Goal: Task Accomplishment & Management: Complete application form

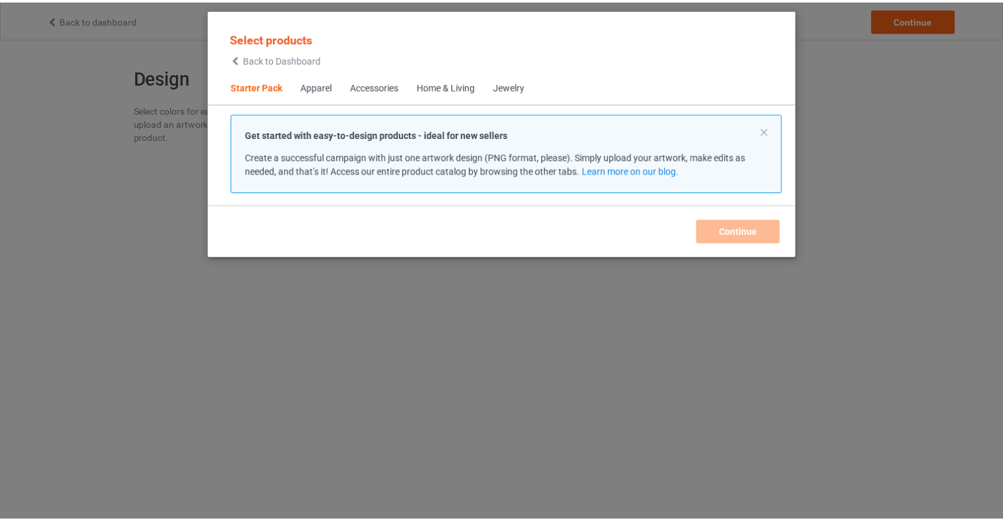
scroll to position [17, 0]
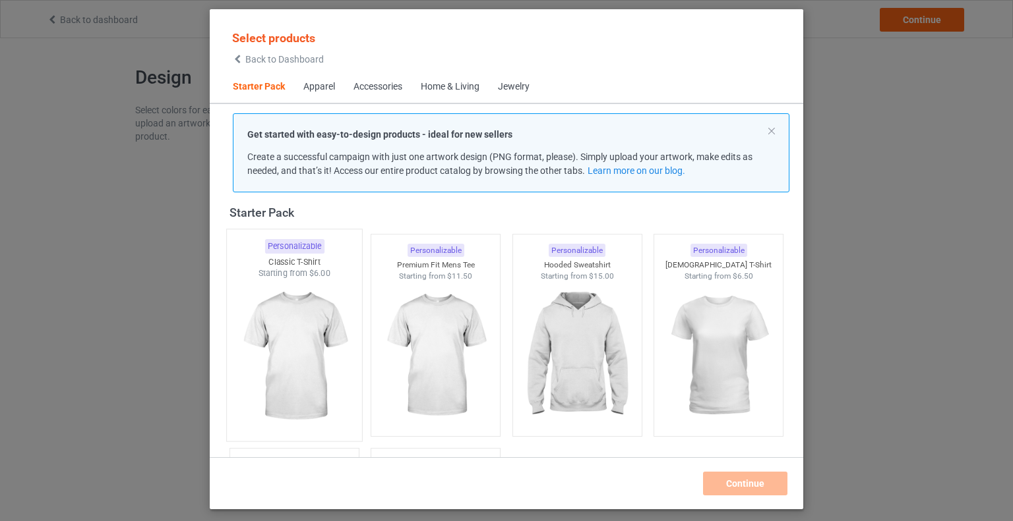
click at [280, 367] on img at bounding box center [294, 356] width 124 height 155
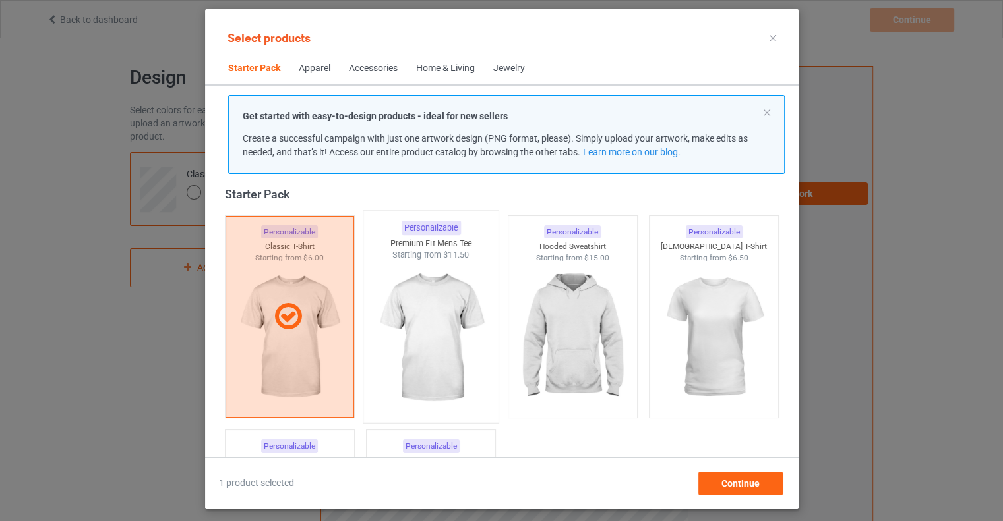
click at [434, 331] on img at bounding box center [430, 338] width 124 height 155
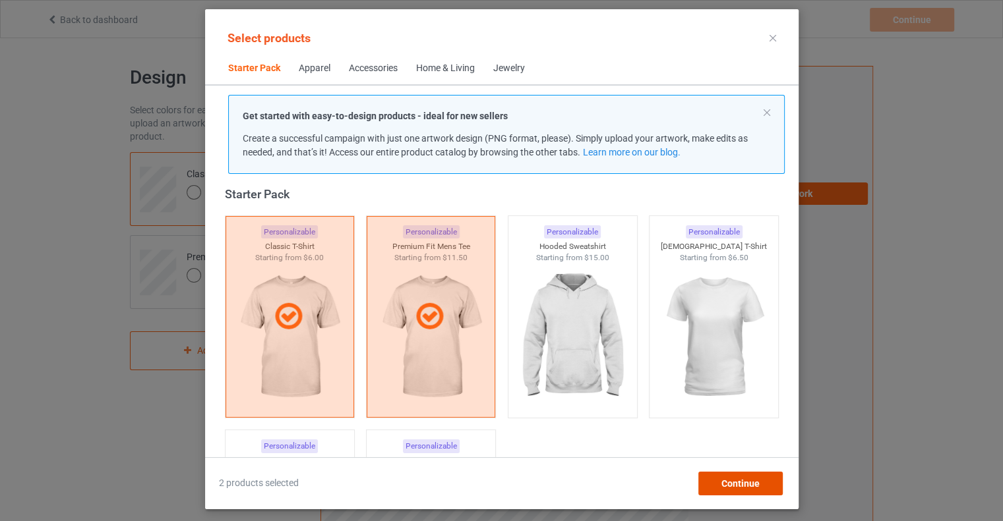
click at [721, 485] on span "Continue" at bounding box center [739, 484] width 38 height 11
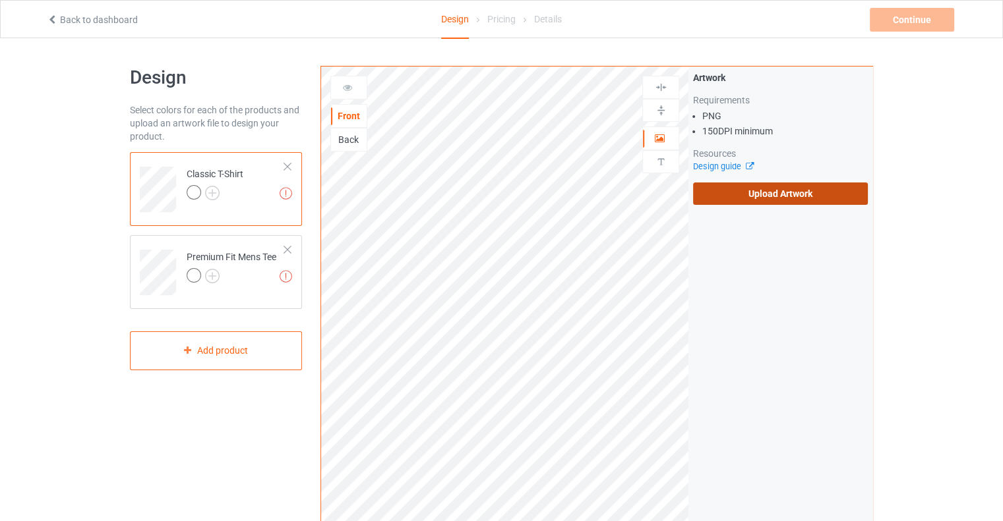
click at [720, 198] on label "Upload Artwork" at bounding box center [780, 194] width 175 height 22
click at [0, 0] on input "Upload Artwork" at bounding box center [0, 0] width 0 height 0
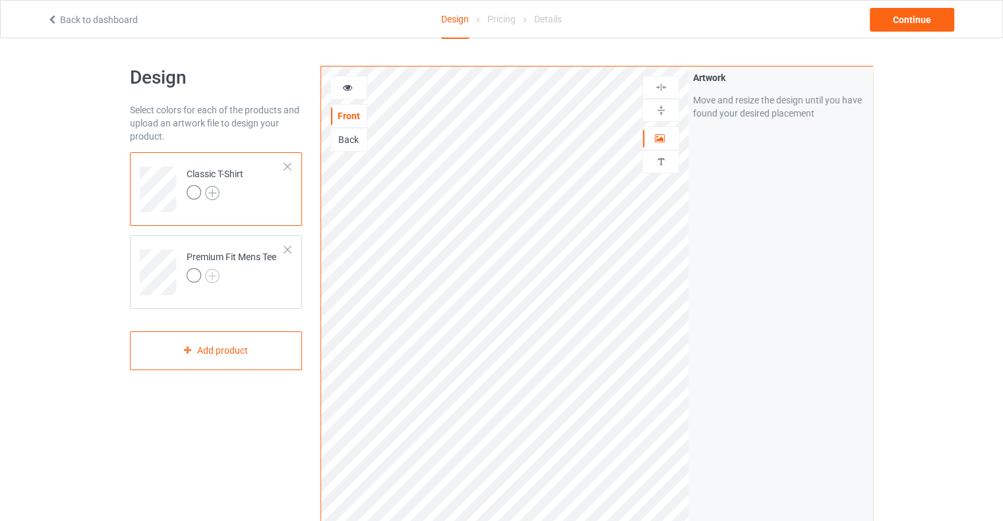
click at [212, 189] on img at bounding box center [212, 193] width 15 height 15
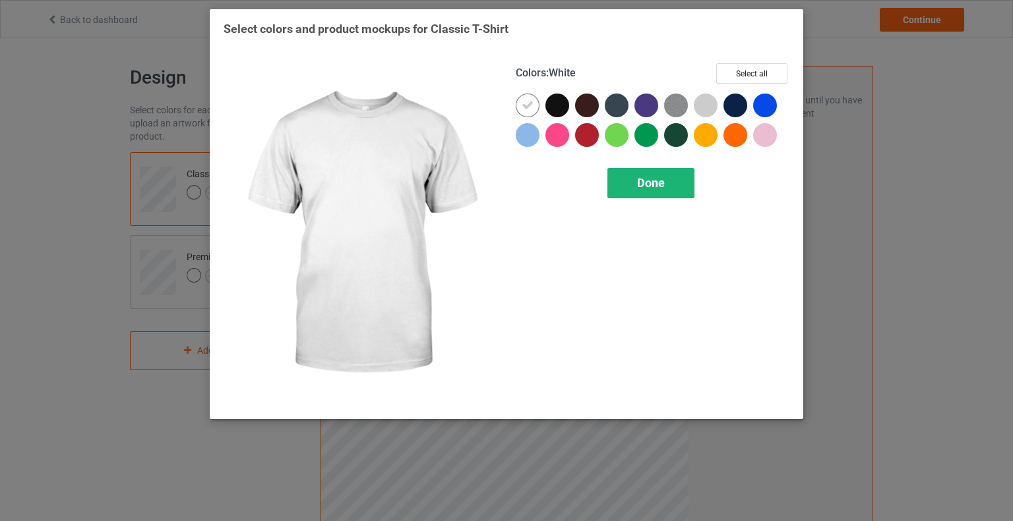
click at [649, 188] on span "Done" at bounding box center [651, 183] width 28 height 14
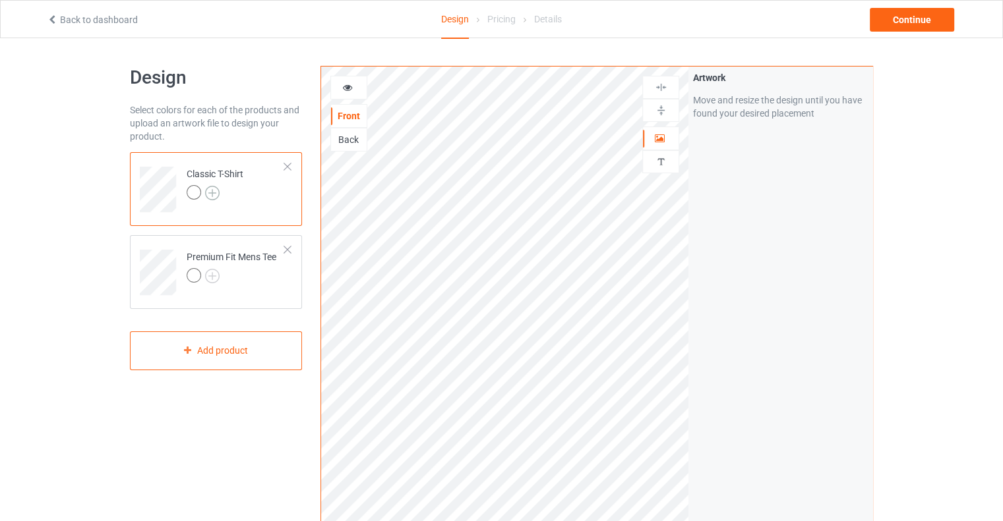
click at [212, 193] on img at bounding box center [212, 193] width 15 height 15
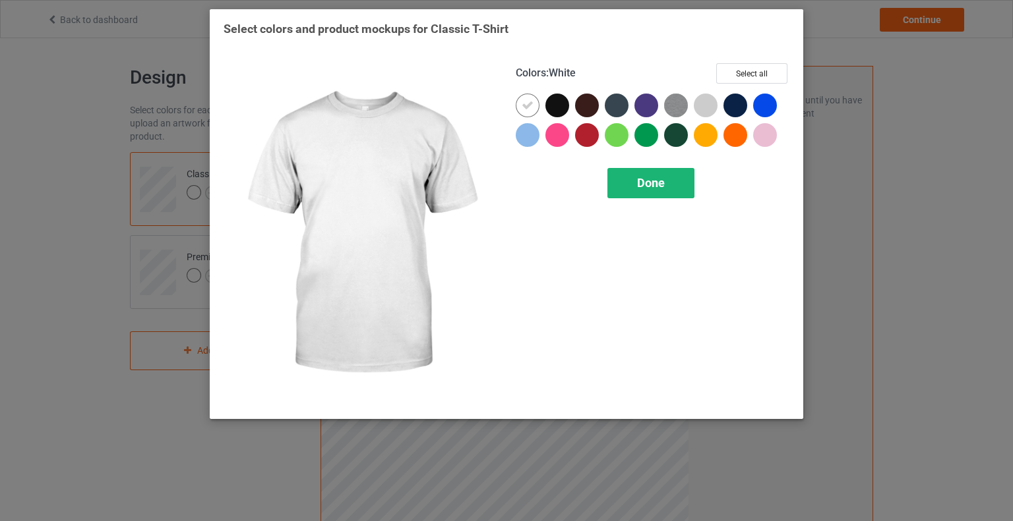
click at [654, 184] on span "Done" at bounding box center [651, 183] width 28 height 14
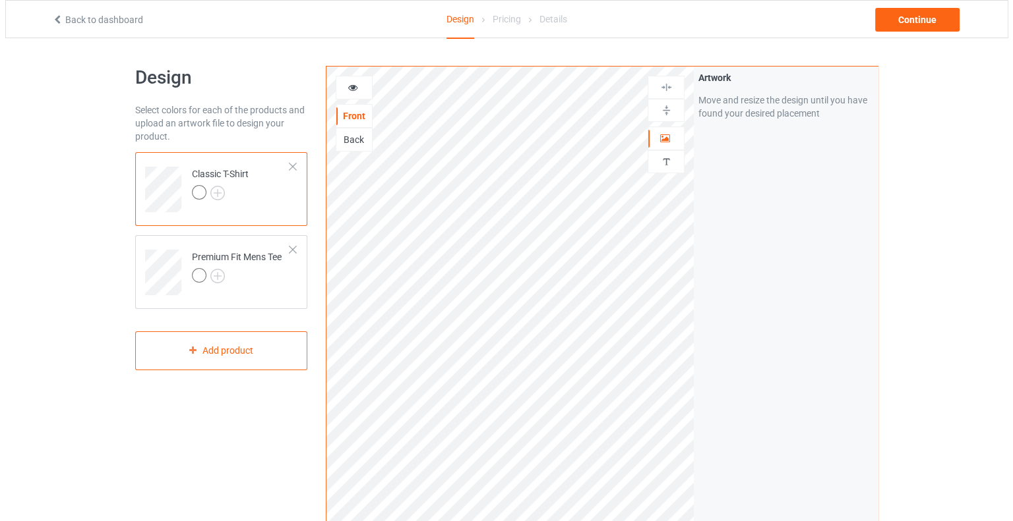
scroll to position [331, 0]
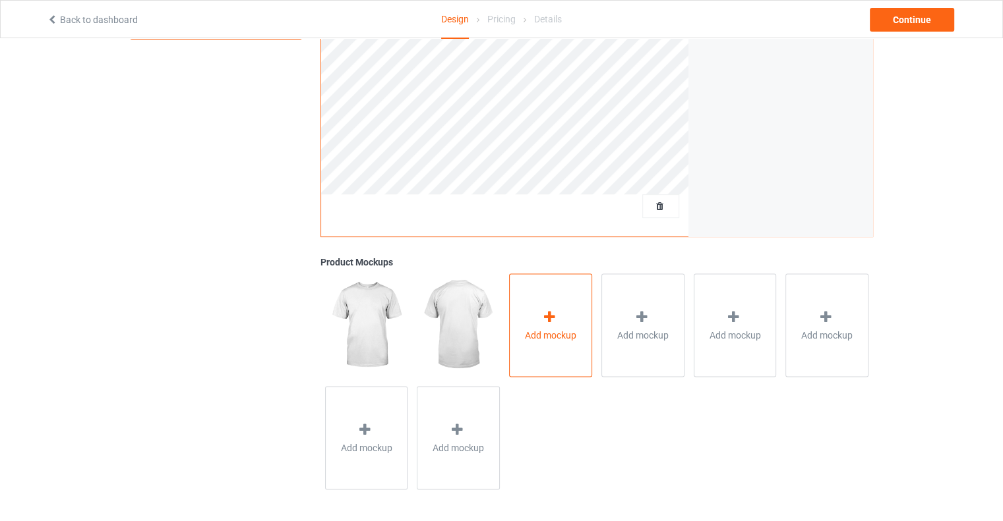
click at [552, 326] on div at bounding box center [550, 318] width 18 height 19
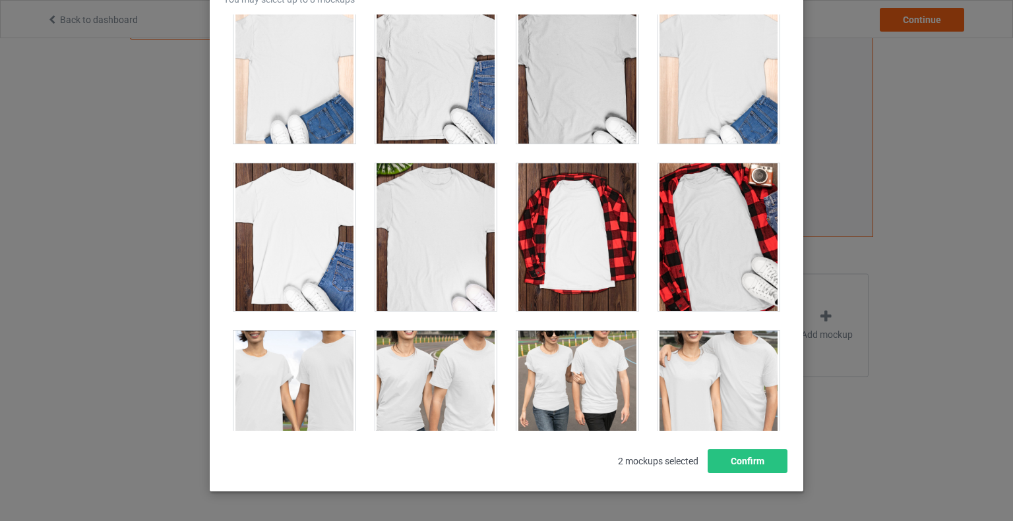
scroll to position [3995, 0]
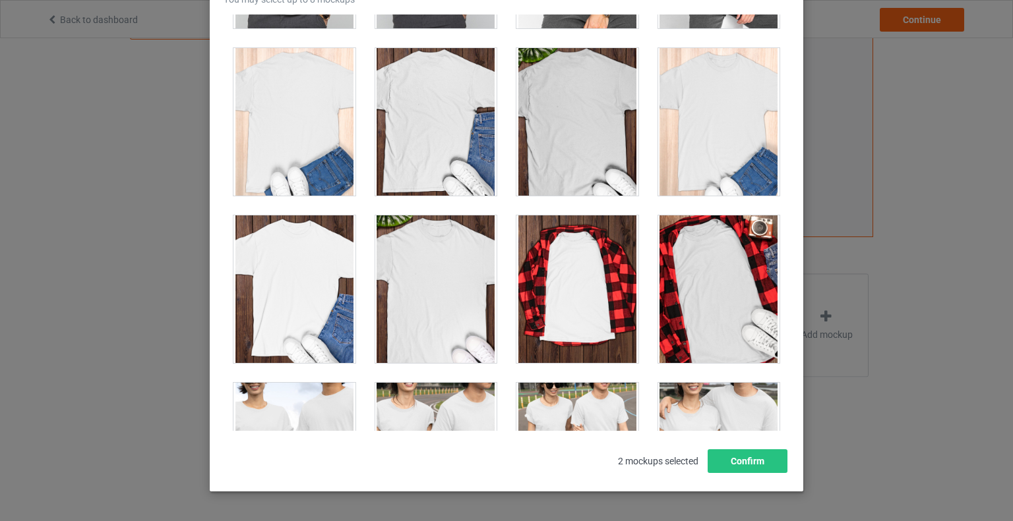
click at [469, 220] on div at bounding box center [436, 290] width 122 height 148
click at [609, 54] on div at bounding box center [577, 122] width 122 height 148
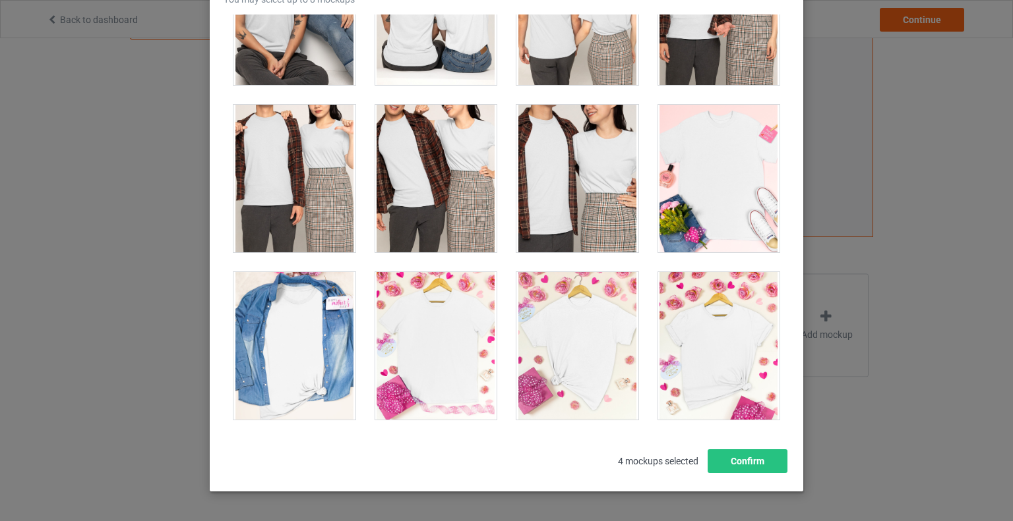
scroll to position [5162, 0]
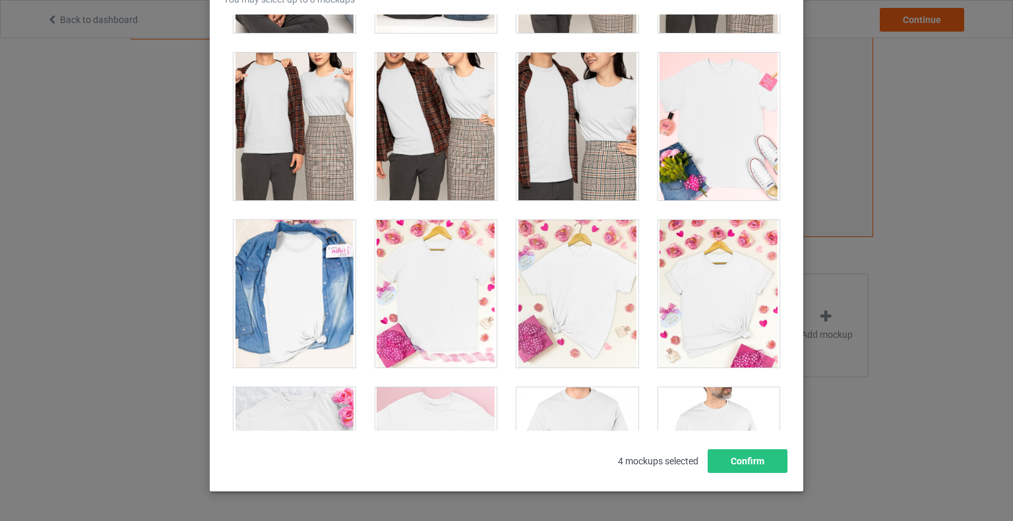
click at [471, 223] on div at bounding box center [436, 294] width 122 height 148
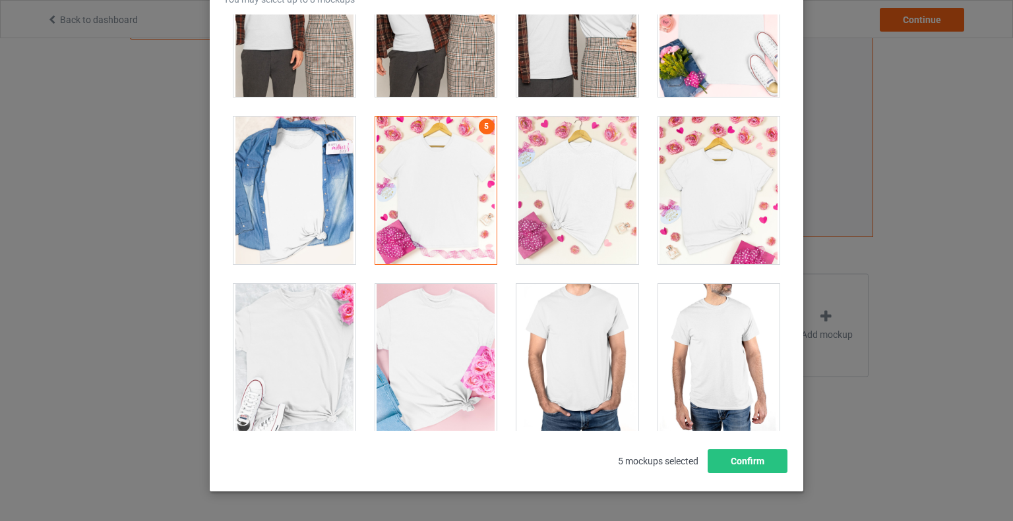
scroll to position [5318, 0]
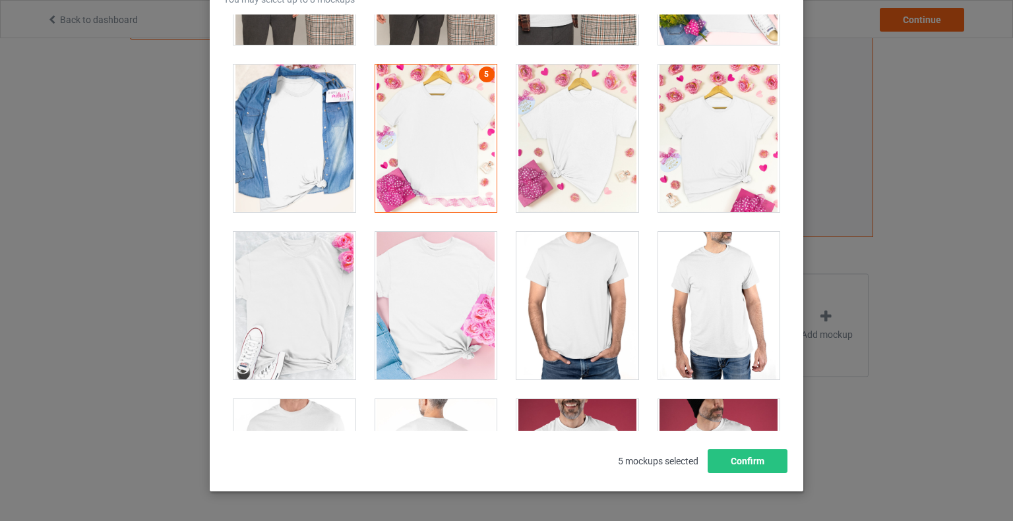
click at [479, 67] on link "5" at bounding box center [487, 75] width 16 height 16
click at [473, 232] on div at bounding box center [436, 306] width 122 height 148
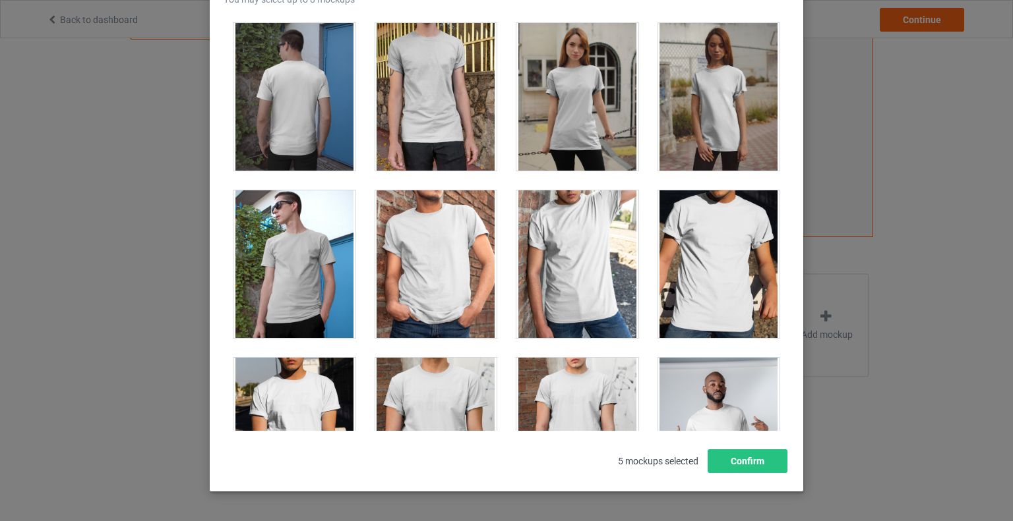
scroll to position [0, 0]
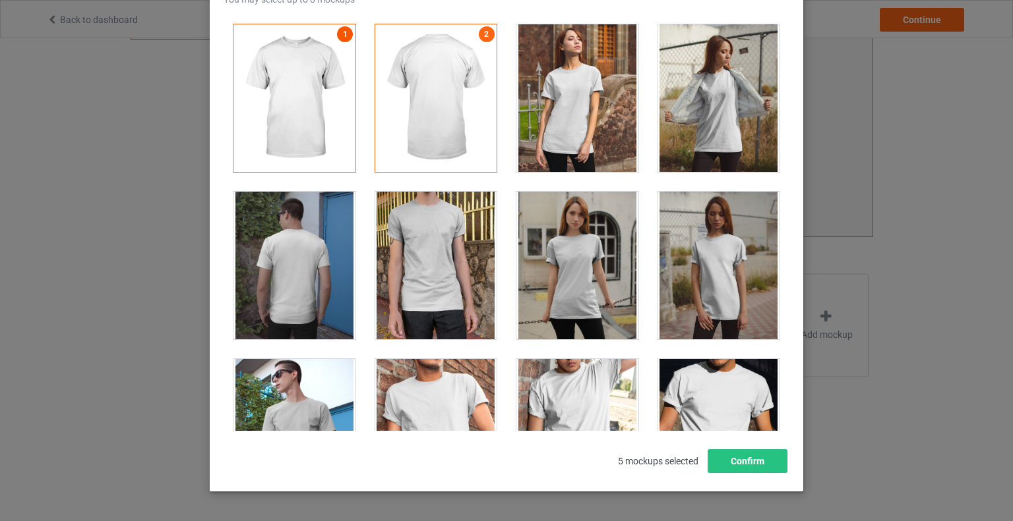
click at [339, 34] on link "1" at bounding box center [345, 34] width 16 height 16
click at [337, 33] on link "1" at bounding box center [345, 34] width 16 height 16
click at [448, 45] on div at bounding box center [436, 98] width 122 height 148
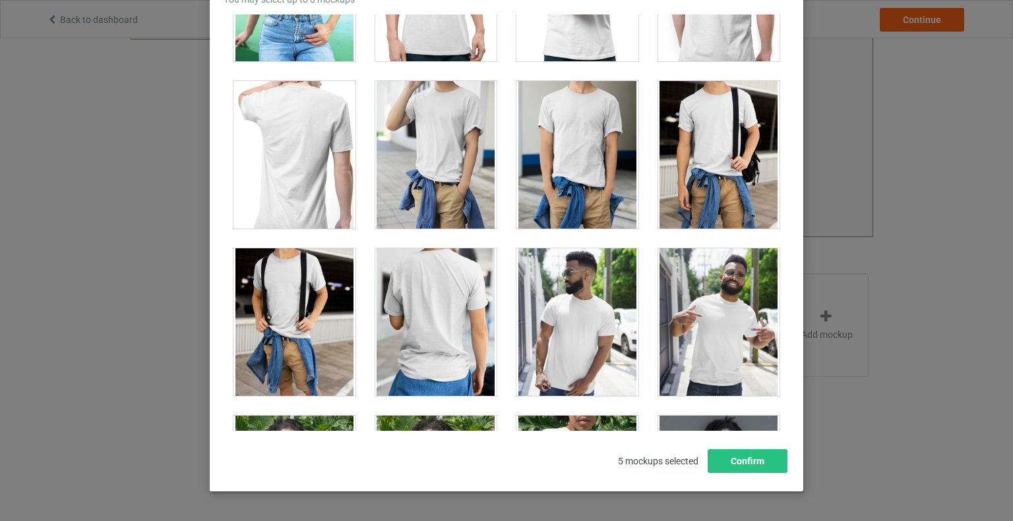
scroll to position [7843, 0]
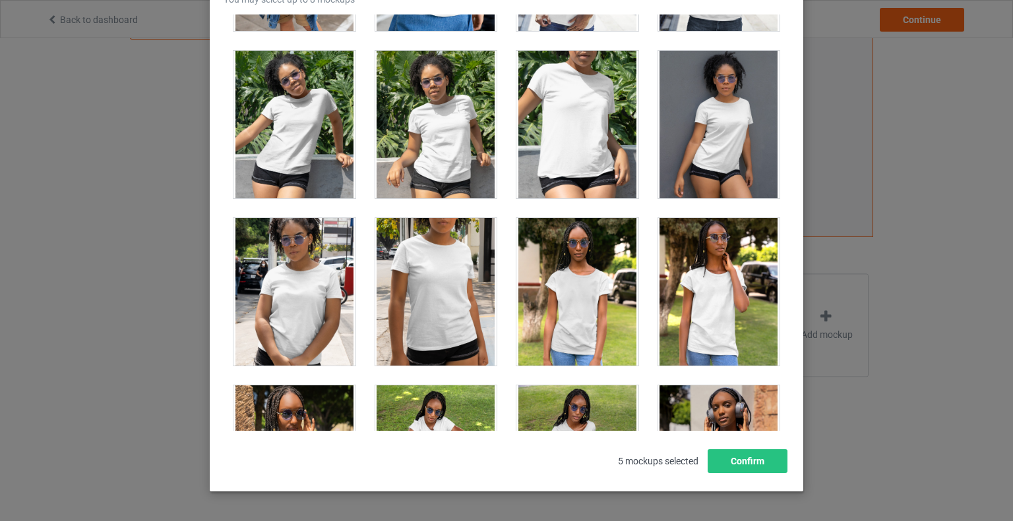
click at [612, 55] on div at bounding box center [577, 125] width 122 height 148
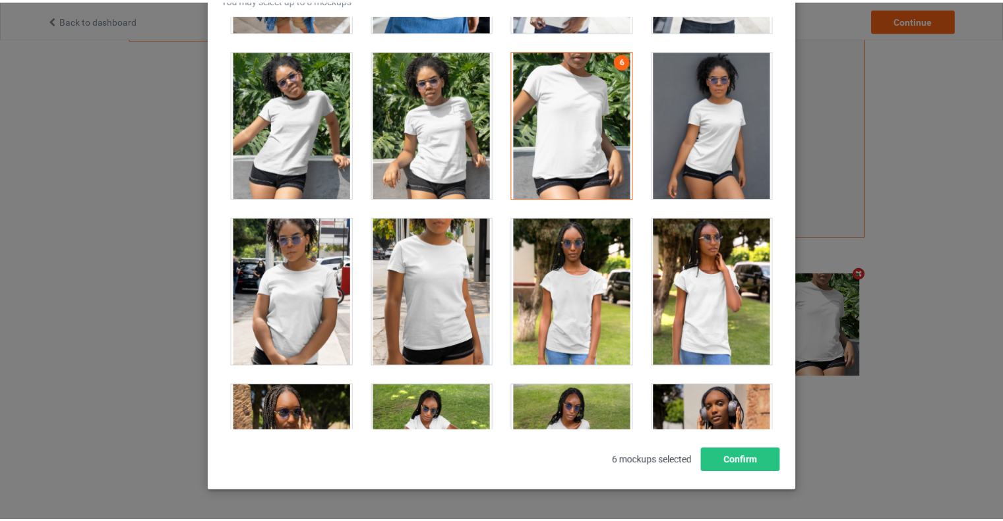
scroll to position [330, 0]
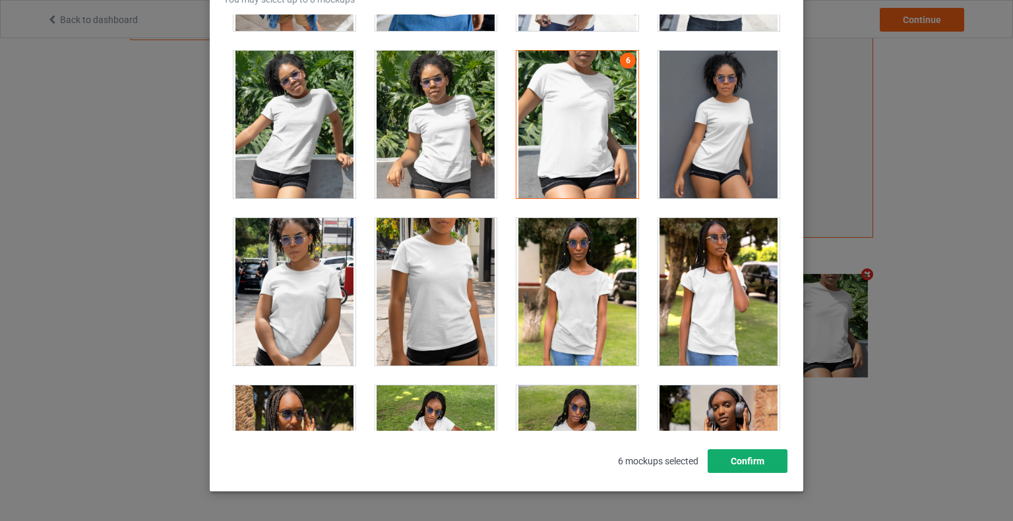
click at [741, 462] on button "Confirm" at bounding box center [747, 462] width 80 height 24
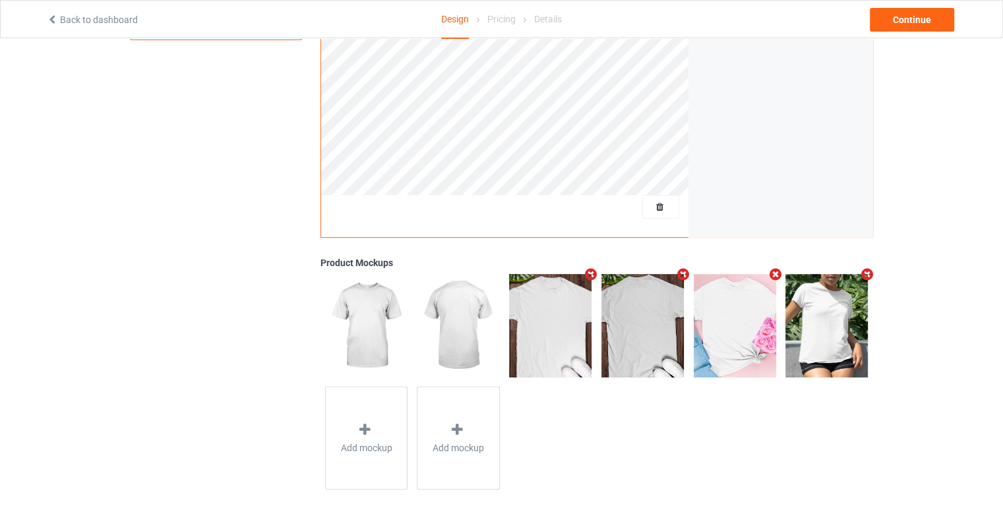
scroll to position [0, 0]
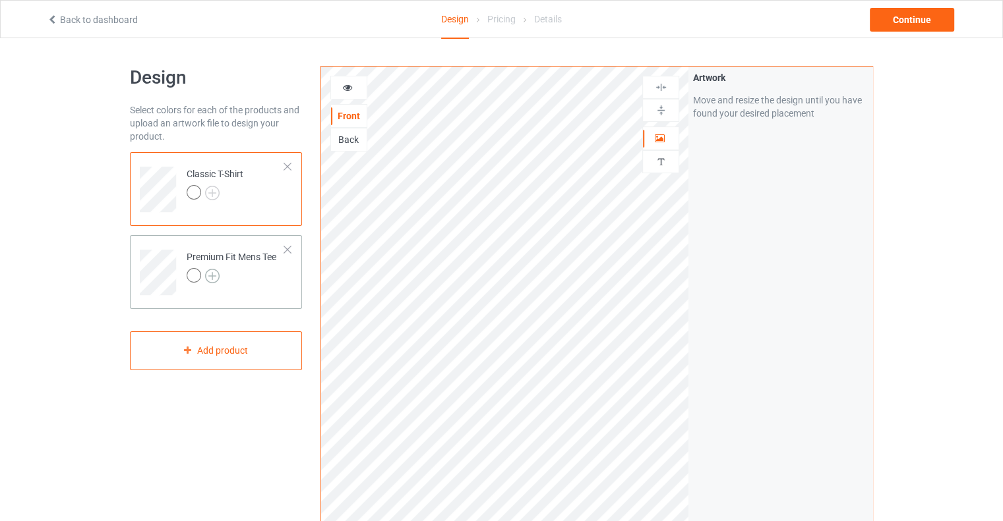
click at [211, 276] on img at bounding box center [212, 276] width 15 height 15
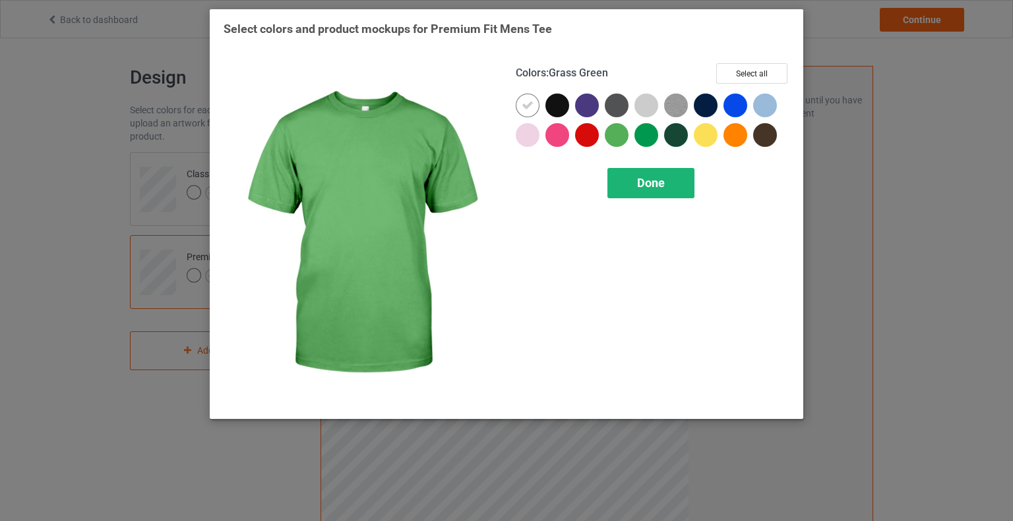
click at [653, 179] on span "Done" at bounding box center [651, 183] width 28 height 14
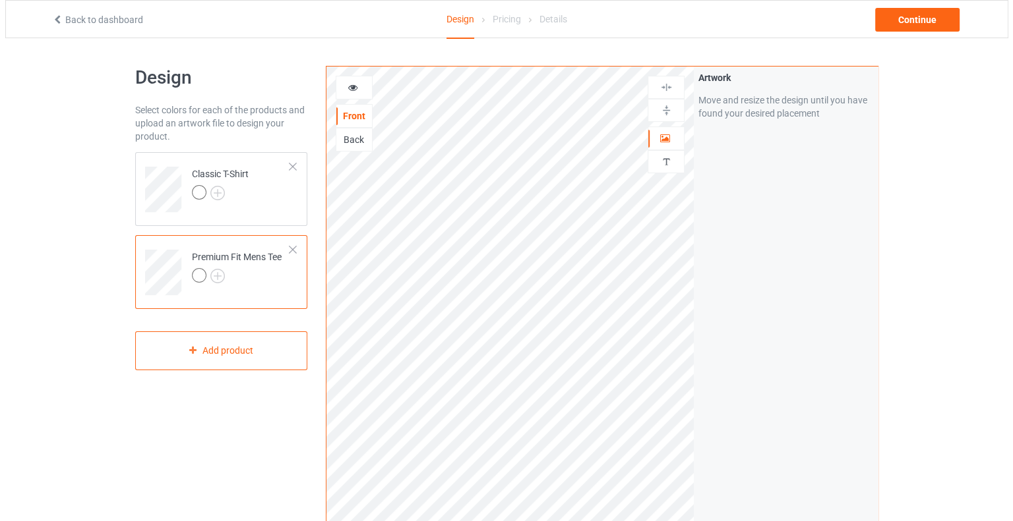
scroll to position [331, 0]
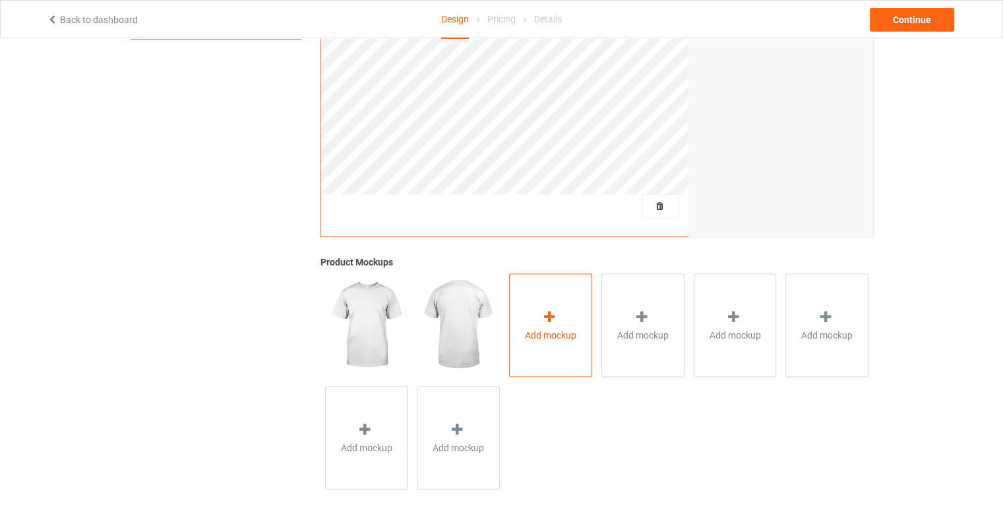
click at [541, 313] on icon at bounding box center [549, 317] width 16 height 14
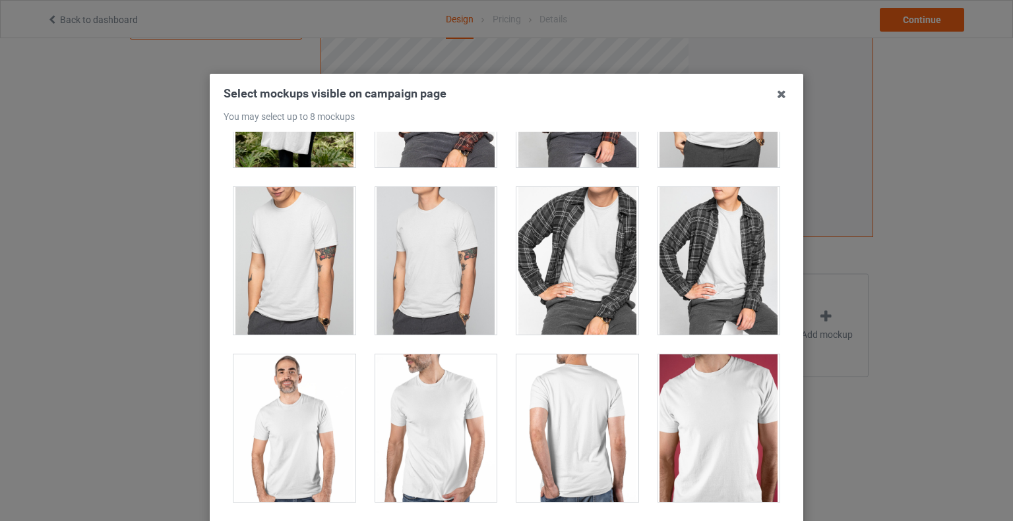
scroll to position [1827, 0]
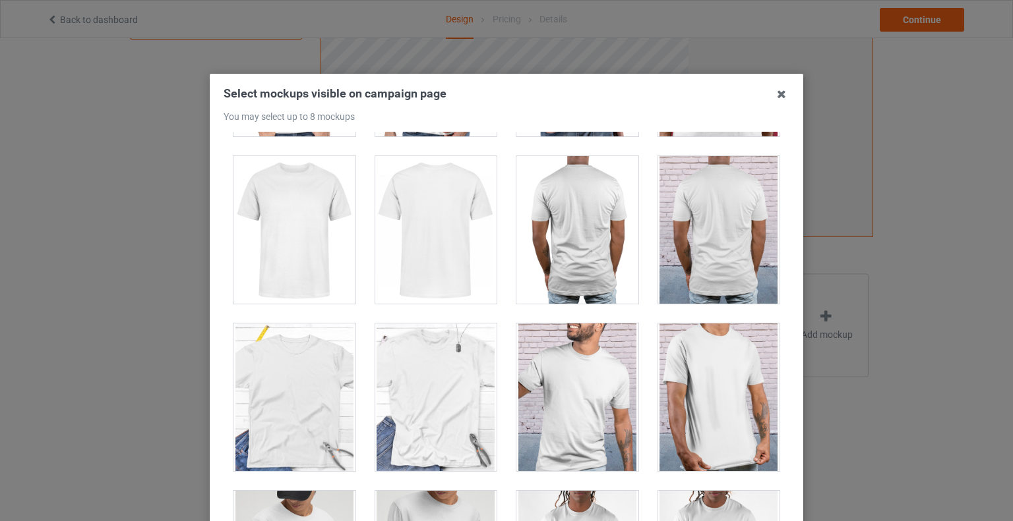
drag, startPoint x: 664, startPoint y: 94, endPoint x: 666, endPoint y: 73, distance: 21.1
click at [666, 73] on div "Select mockups visible on campaign page You may select up to 8 mockups 1 2 2 mo…" at bounding box center [506, 260] width 1013 height 521
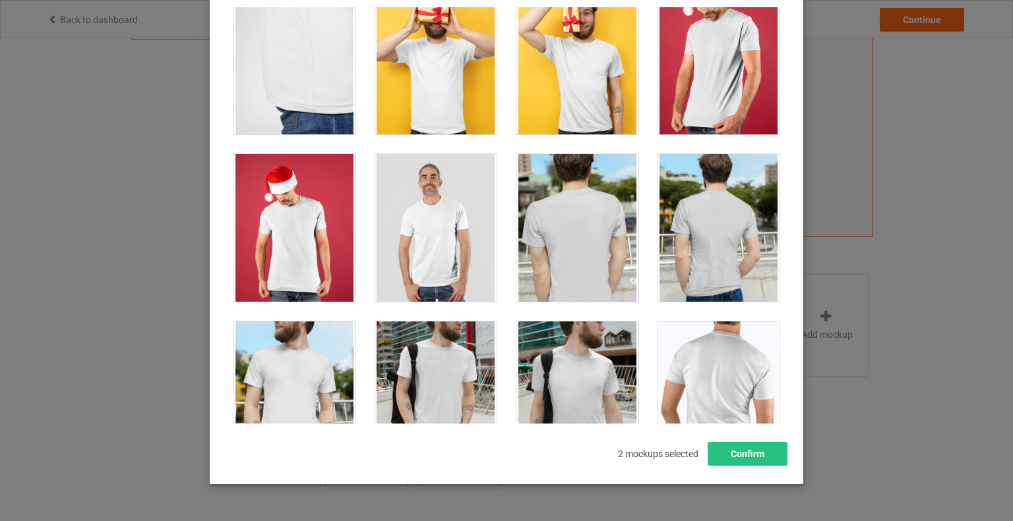
scroll to position [0, 0]
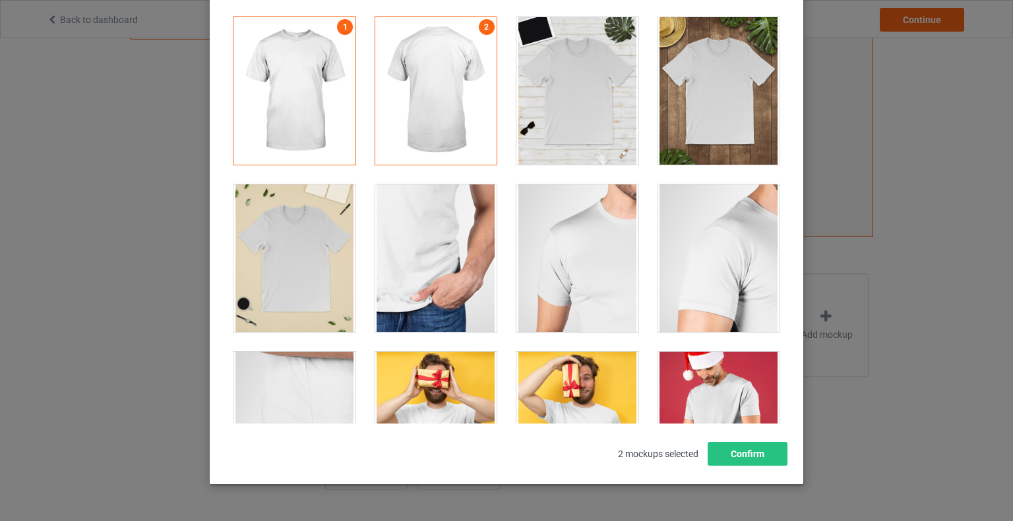
click at [746, 22] on div at bounding box center [719, 91] width 122 height 148
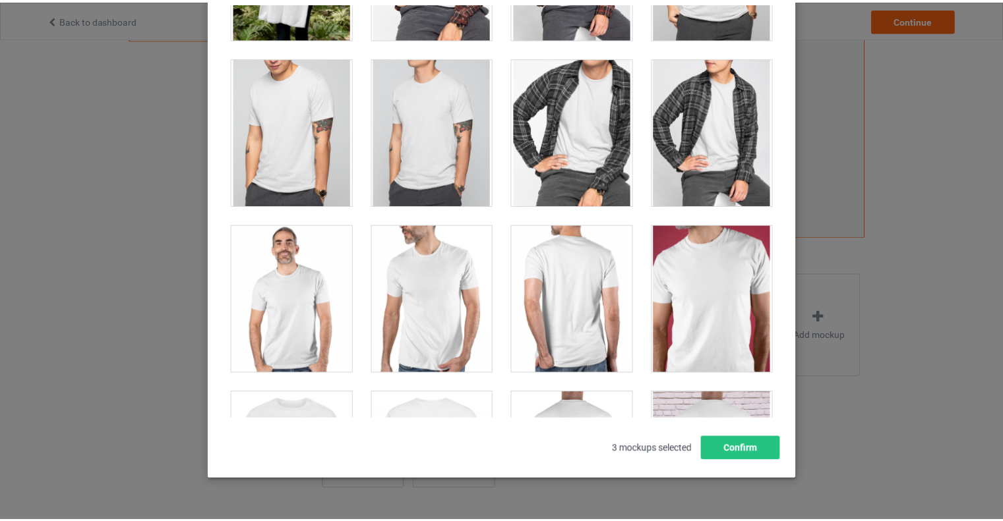
scroll to position [162, 0]
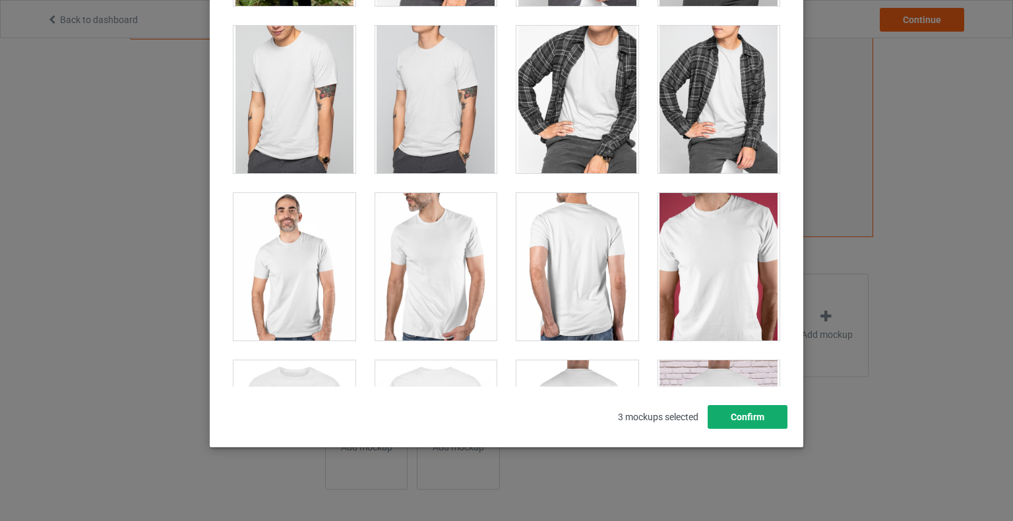
click at [736, 417] on button "Confirm" at bounding box center [747, 417] width 80 height 24
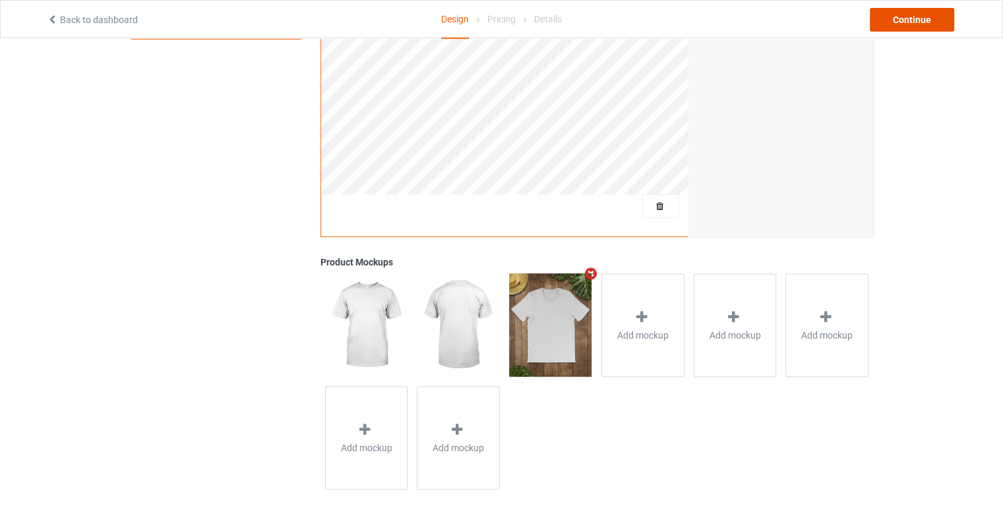
click at [915, 18] on div "Continue" at bounding box center [911, 20] width 84 height 24
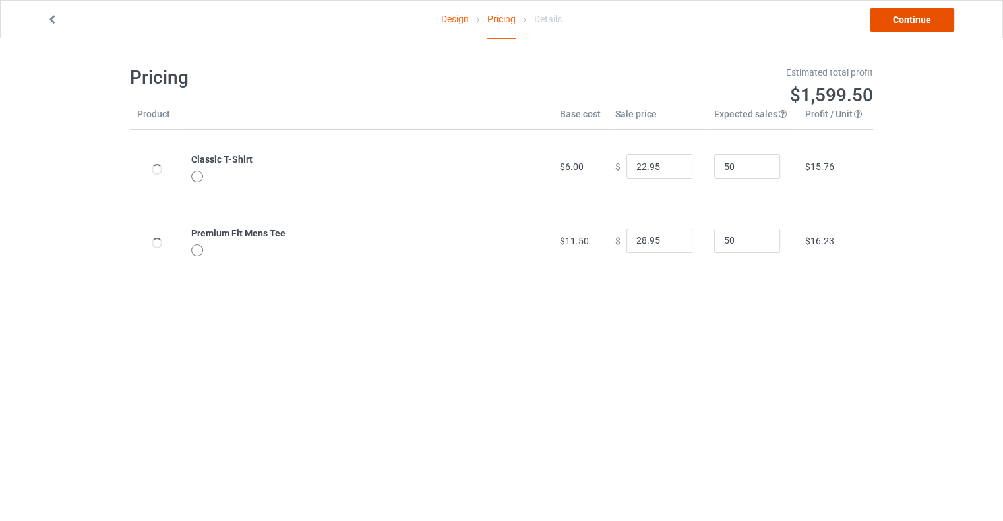
click at [914, 20] on link "Continue" at bounding box center [911, 20] width 84 height 24
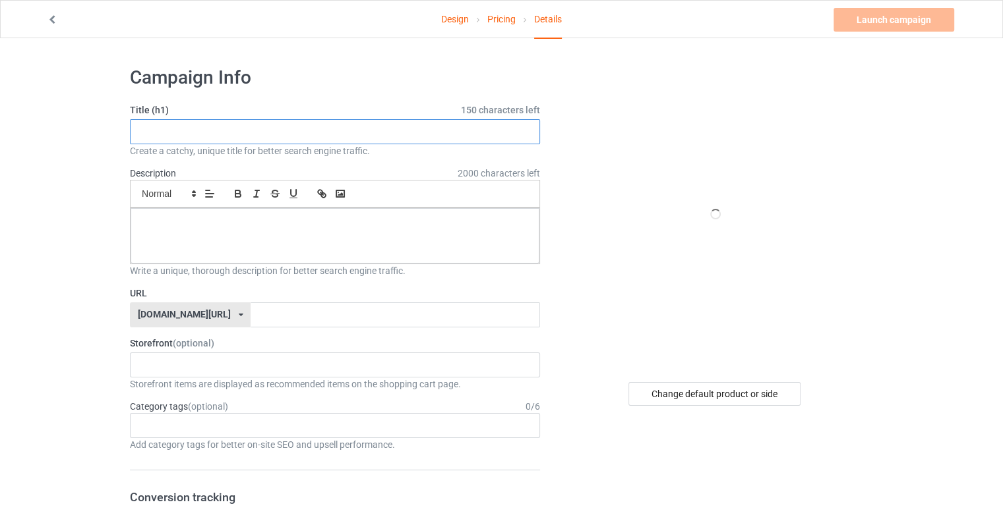
click at [222, 131] on input "text" at bounding box center [335, 131] width 410 height 25
click at [210, 127] on input "[DATE] pumpkin" at bounding box center [335, 131] width 410 height 25
click at [203, 131] on input "[DATE] pumpkin" at bounding box center [335, 131] width 410 height 25
drag, startPoint x: 203, startPoint y: 131, endPoint x: 188, endPoint y: 131, distance: 15.2
click at [188, 131] on input "[DATE] pumpkin" at bounding box center [335, 131] width 410 height 25
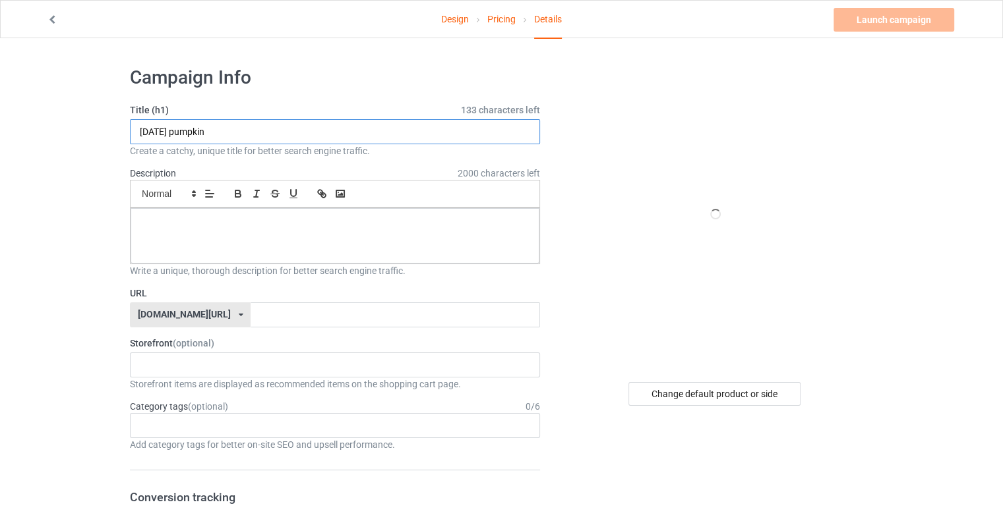
click at [230, 131] on input "[DATE] pumpkin" at bounding box center [335, 131] width 410 height 25
click at [229, 131] on input "[DATE] pumpkin" at bounding box center [335, 131] width 410 height 25
drag, startPoint x: 229, startPoint y: 131, endPoint x: 113, endPoint y: 129, distance: 115.4
type input "[DATE] pumpkin"
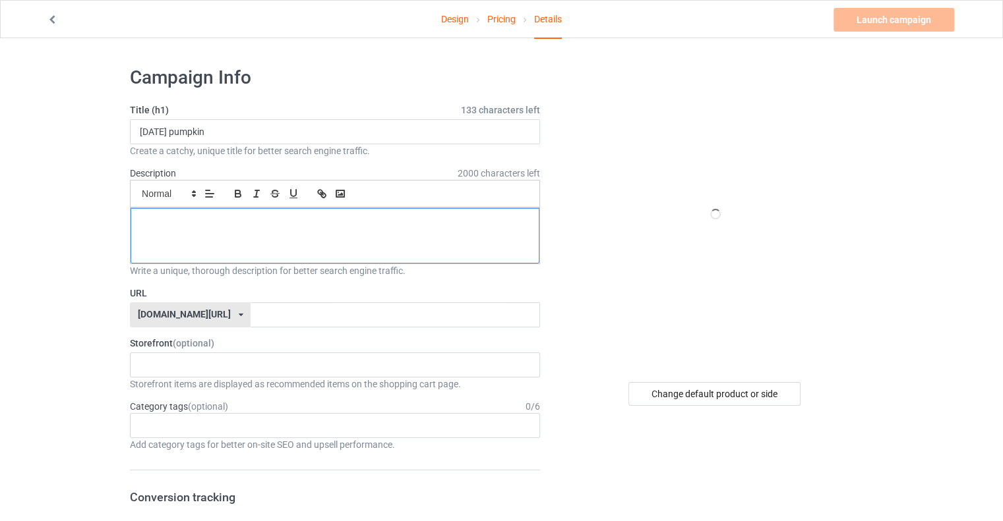
click at [168, 219] on p at bounding box center [335, 223] width 388 height 13
click at [250, 314] on input "text" at bounding box center [394, 315] width 289 height 25
paste input "[DATE] pumpkin"
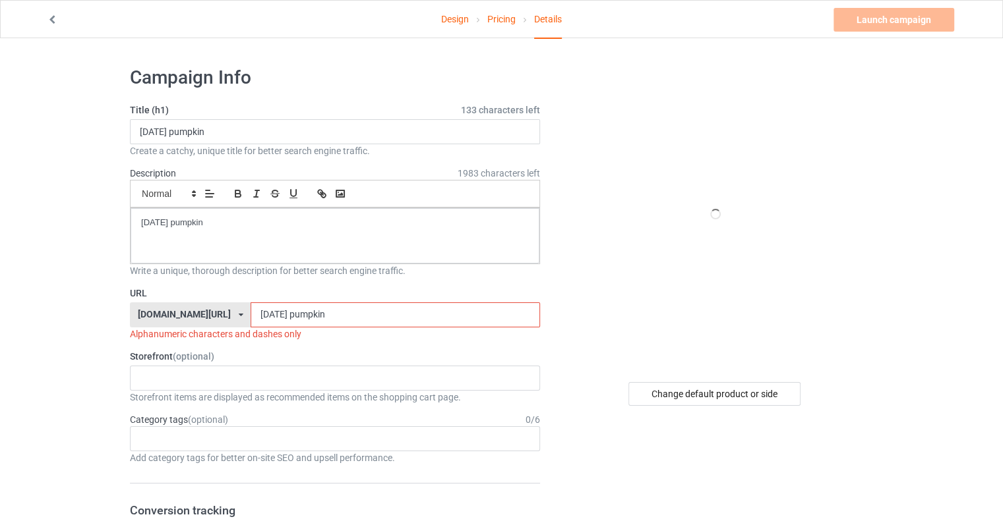
drag, startPoint x: 267, startPoint y: 314, endPoint x: 303, endPoint y: 307, distance: 36.5
click at [267, 314] on input "[DATE] pumpkin" at bounding box center [394, 315] width 289 height 25
click at [304, 316] on input "[DATE]-pumpkin" at bounding box center [394, 315] width 289 height 25
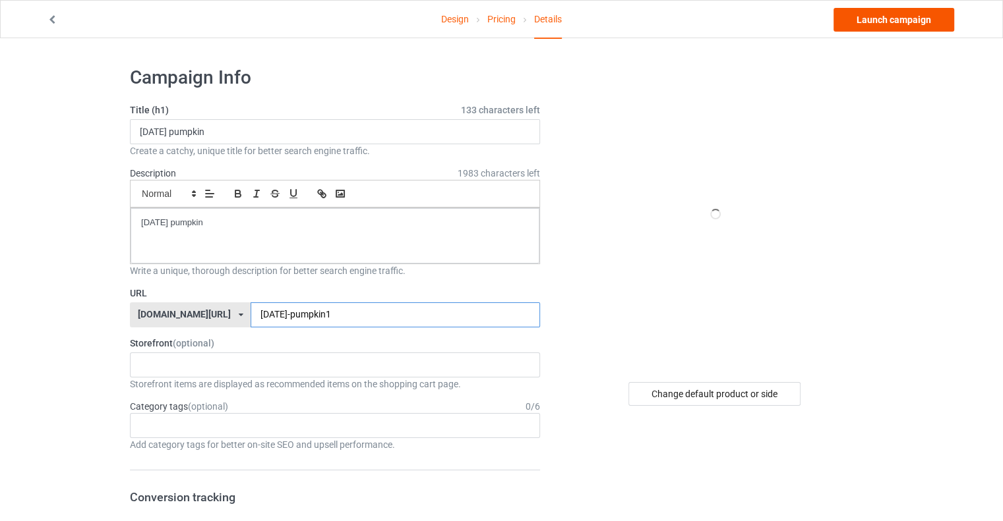
type input "[DATE]-pumpkin1"
click at [866, 20] on link "Launch campaign" at bounding box center [893, 20] width 121 height 24
